Goal: Book appointment/travel/reservation

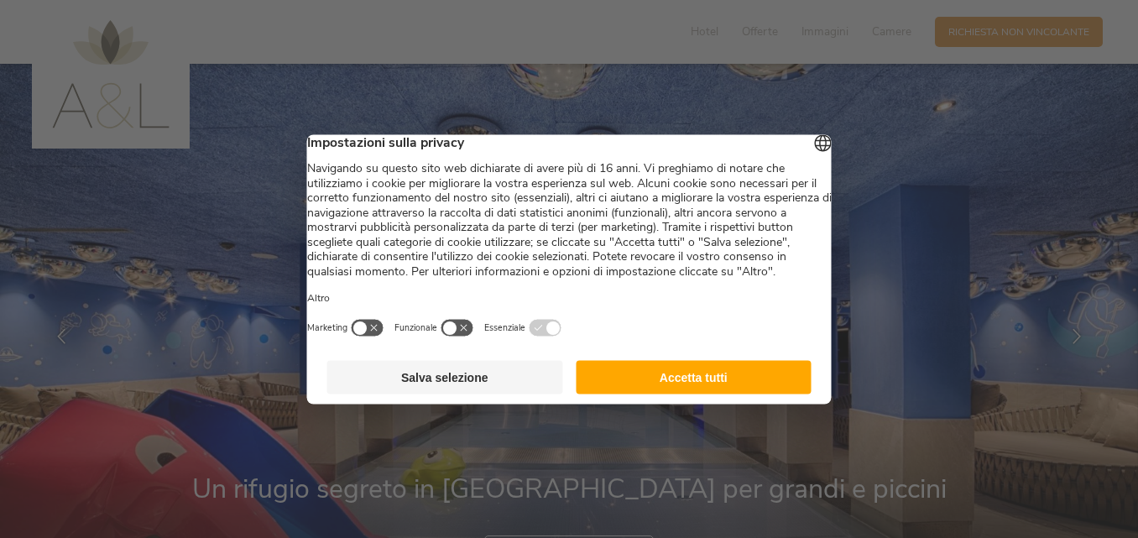
click at [440, 391] on button "Salva selezione" at bounding box center [445, 377] width 236 height 34
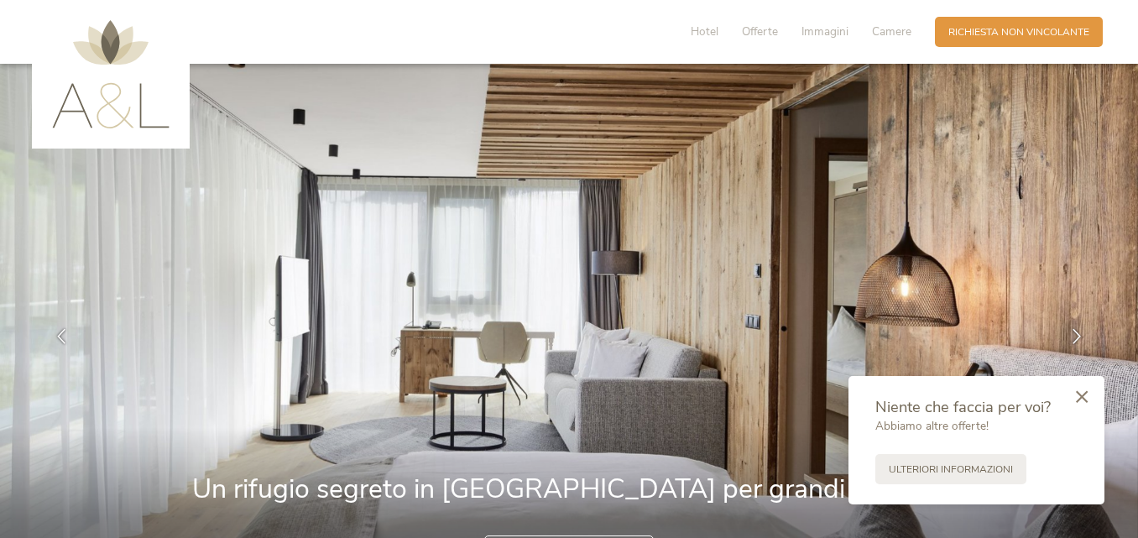
click at [1076, 393] on icon at bounding box center [1082, 396] width 12 height 13
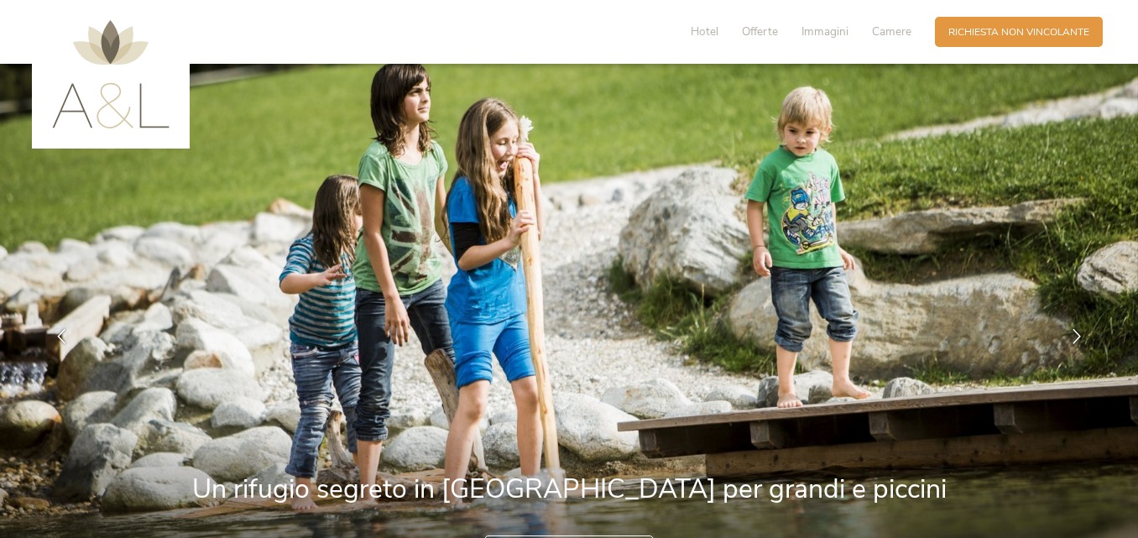
click at [1076, 393] on img at bounding box center [569, 336] width 1138 height 545
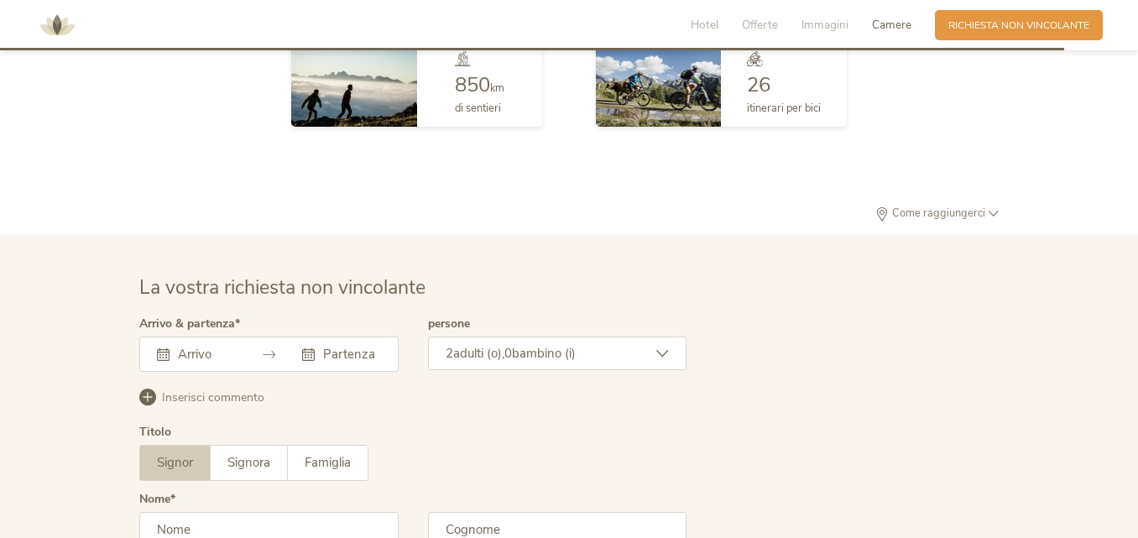
scroll to position [3908, 0]
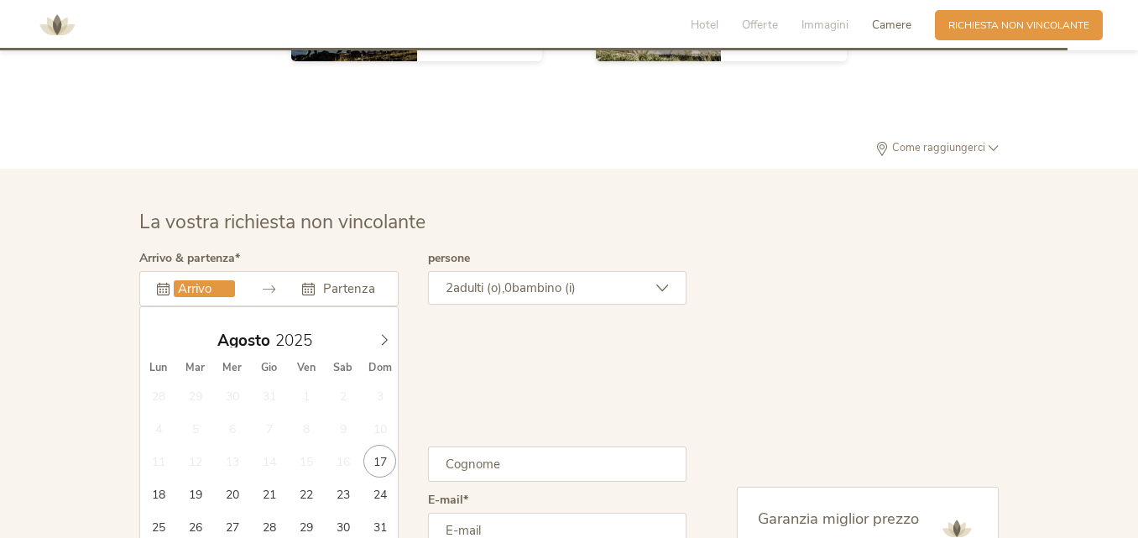
click at [209, 283] on input "text" at bounding box center [204, 288] width 61 height 17
type input "[DATE]"
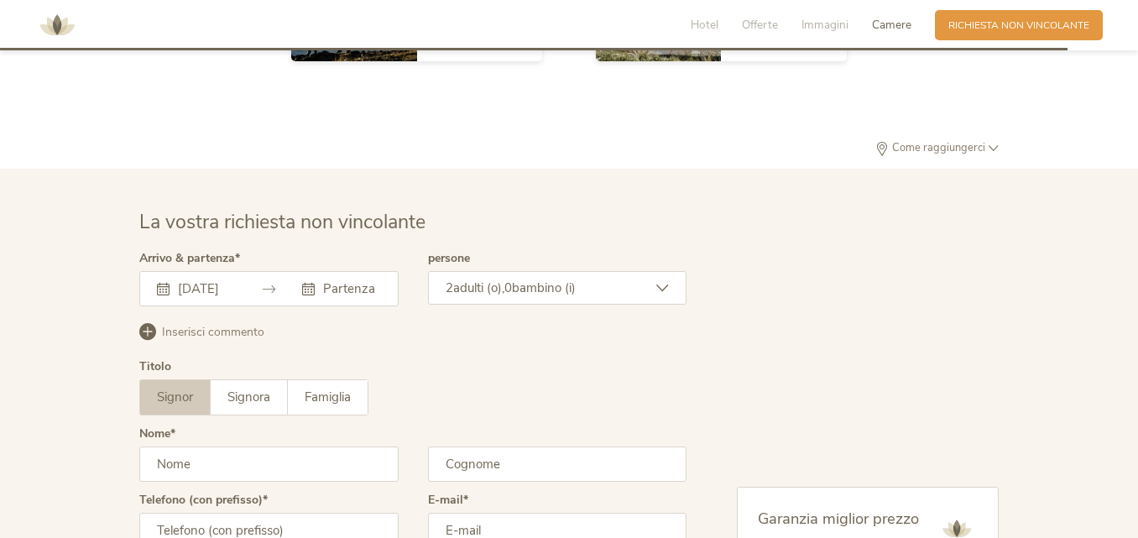
click at [504, 290] on span "adulti (o)," at bounding box center [478, 287] width 51 height 17
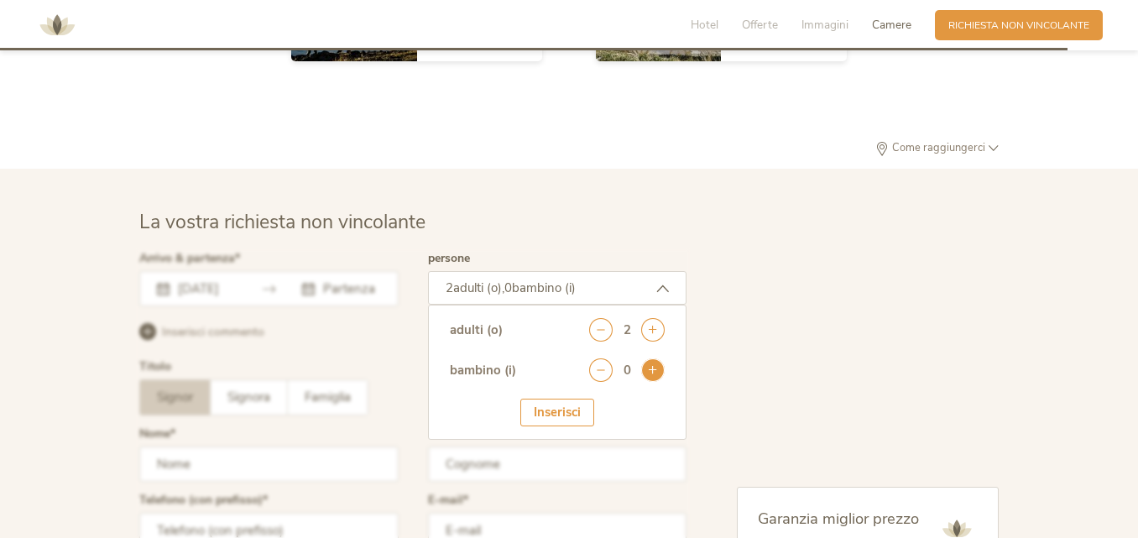
click at [651, 364] on icon at bounding box center [652, 369] width 23 height 23
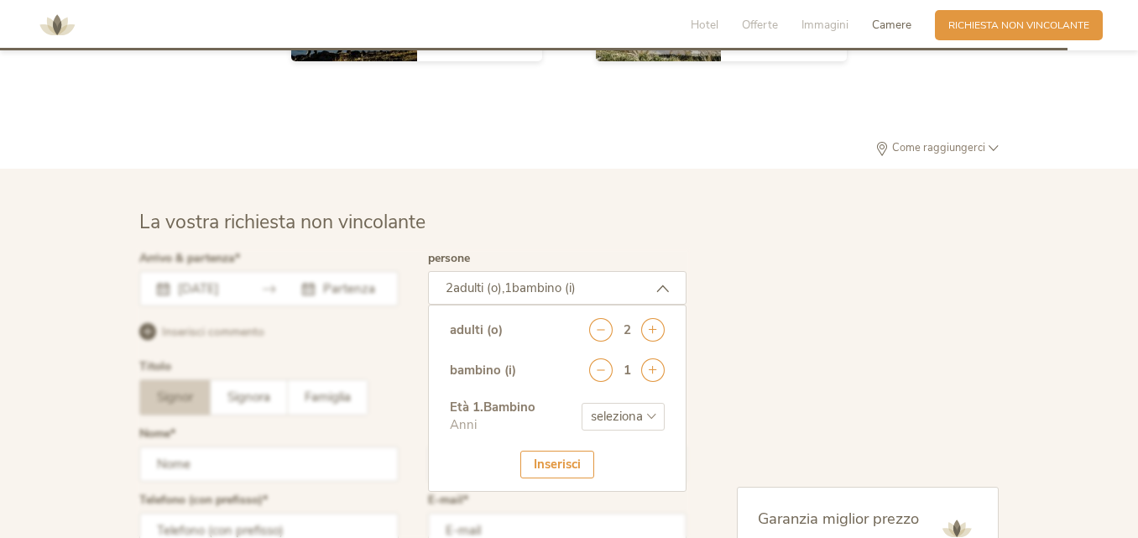
click at [614, 419] on select "seleziona 0 1 2 3 4 5 6 7 8 9 10 11 12 13 14 15 16 17" at bounding box center [622, 417] width 83 height 28
select select "4"
click at [581, 403] on select "seleziona 0 1 2 3 4 5 6 7 8 9 10 11 12 13 14 15 16 17" at bounding box center [622, 417] width 83 height 28
click at [558, 455] on div "Inserisci" at bounding box center [557, 465] width 74 height 28
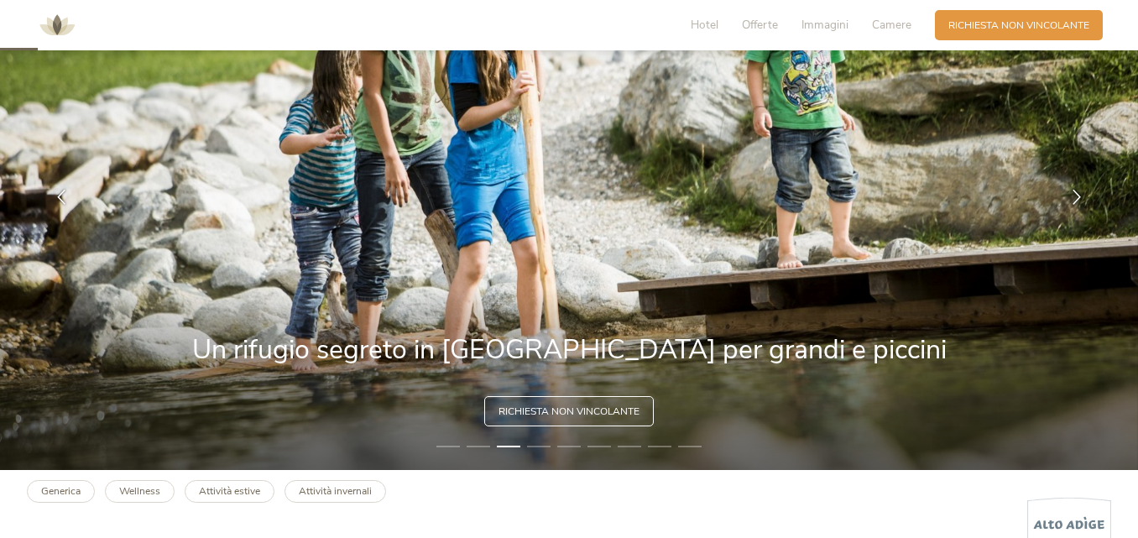
scroll to position [0, 0]
